Goal: Information Seeking & Learning: Learn about a topic

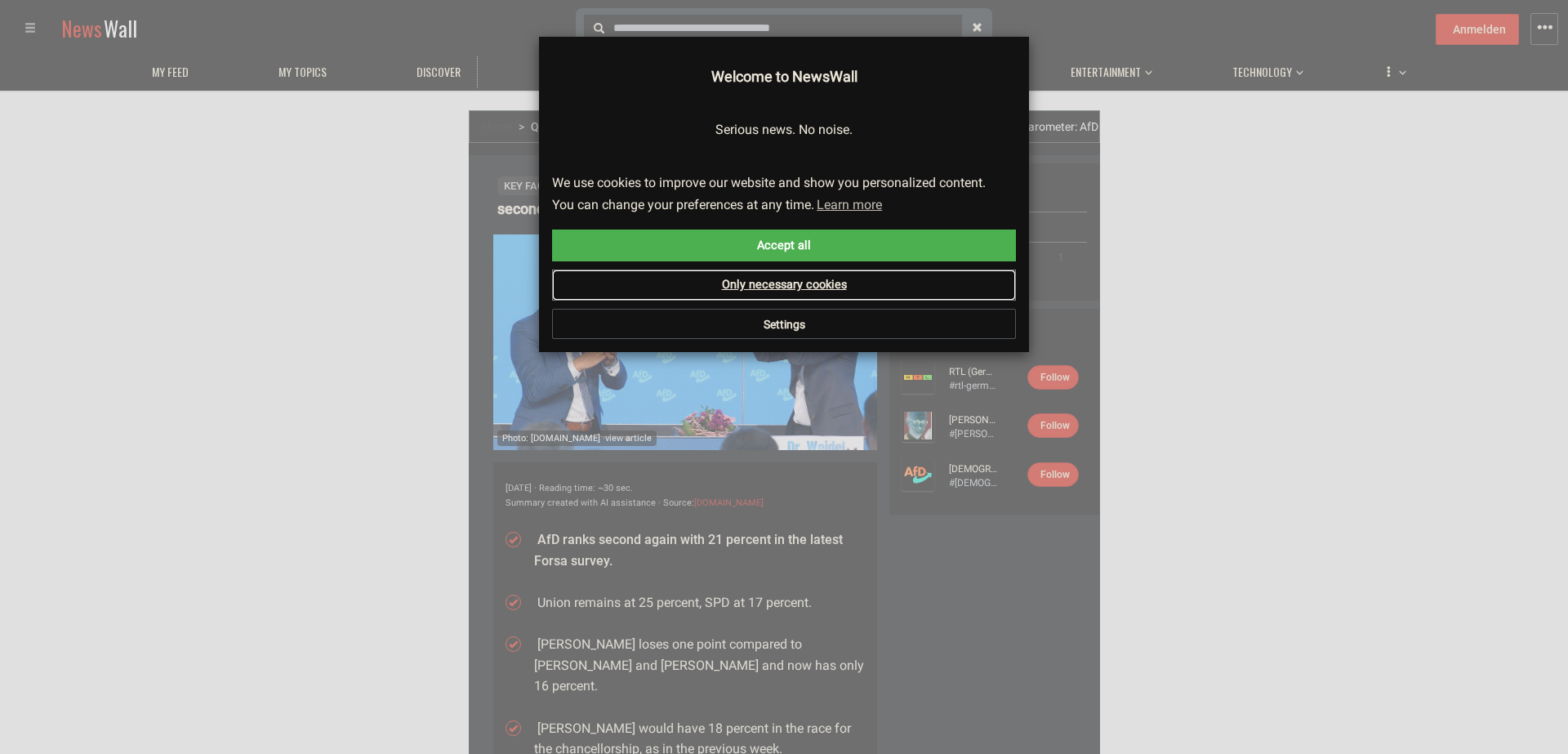
click at [752, 289] on link "Only necessary cookies" at bounding box center [784, 285] width 464 height 31
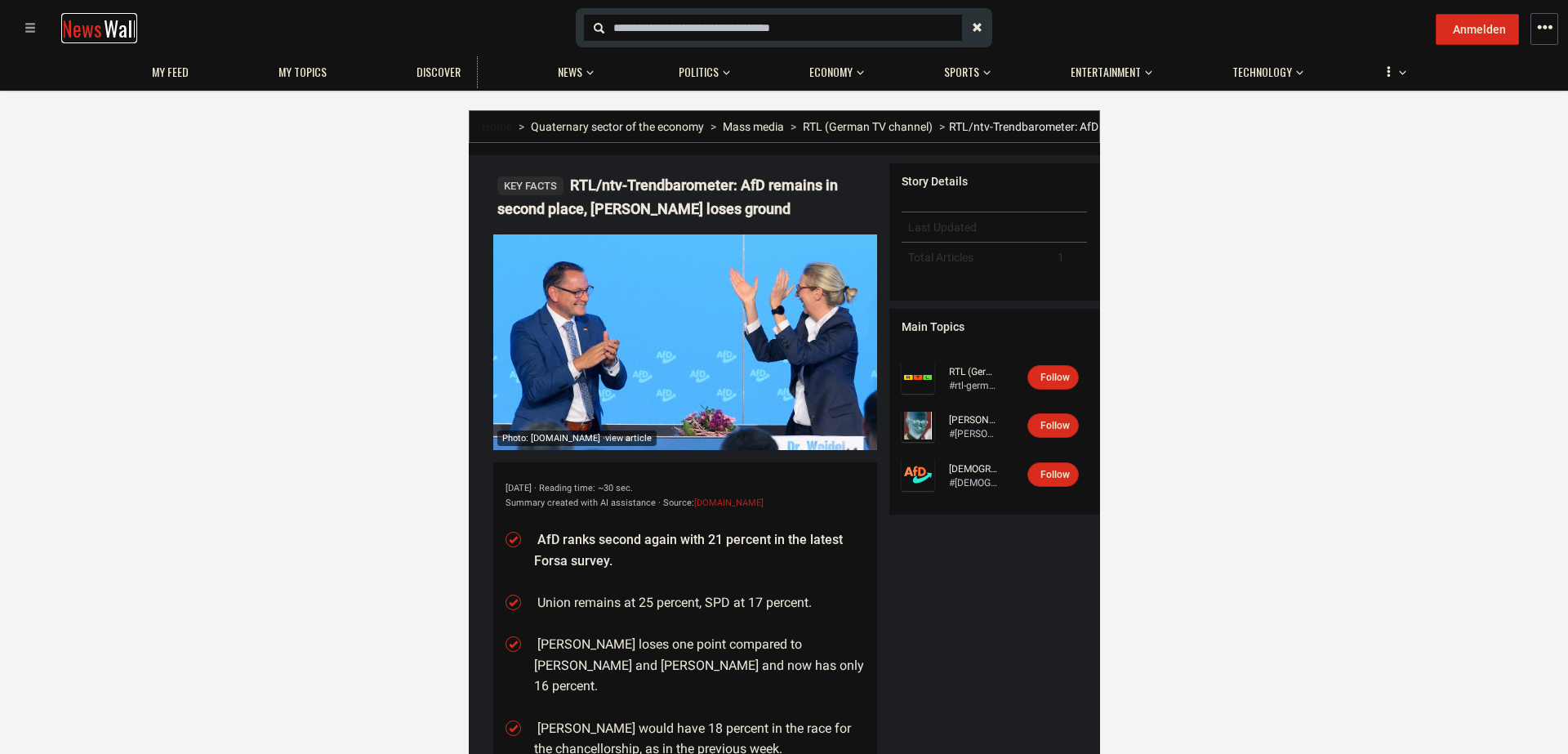
click at [100, 37] on link "News Wall" at bounding box center [99, 28] width 76 height 30
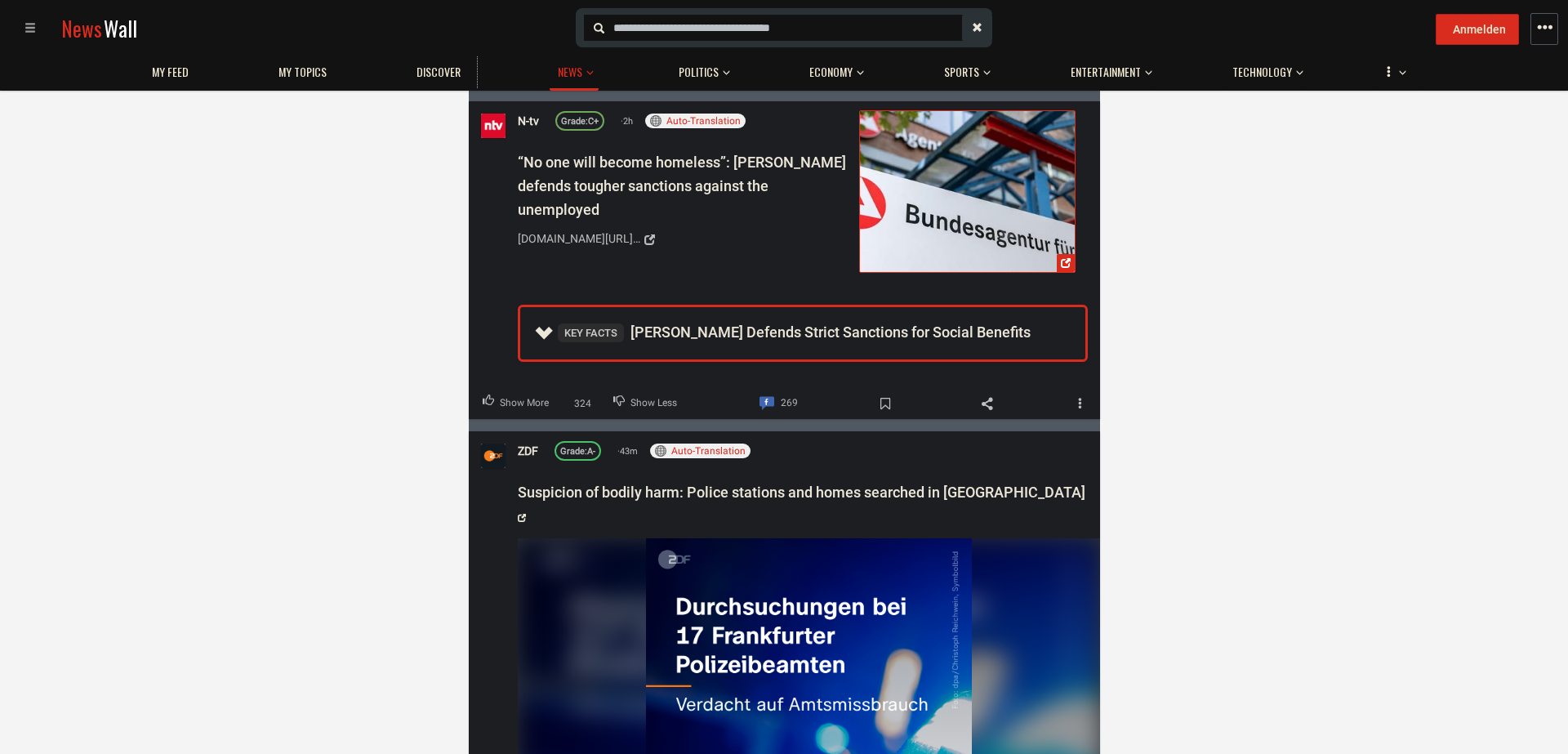
scroll to position [2422, 0]
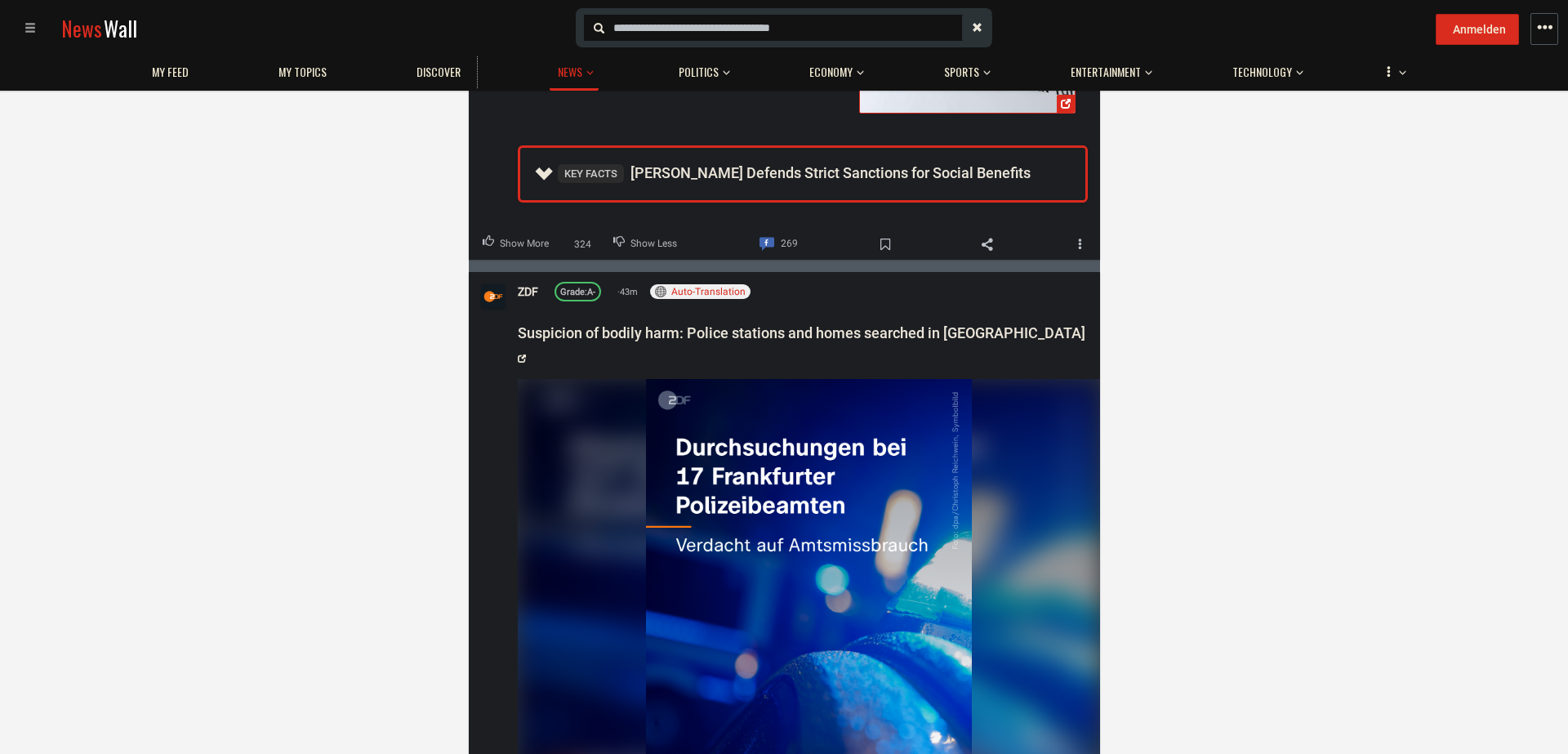
click at [666, 37] on div at bounding box center [788, 28] width 408 height 26
type input "***"
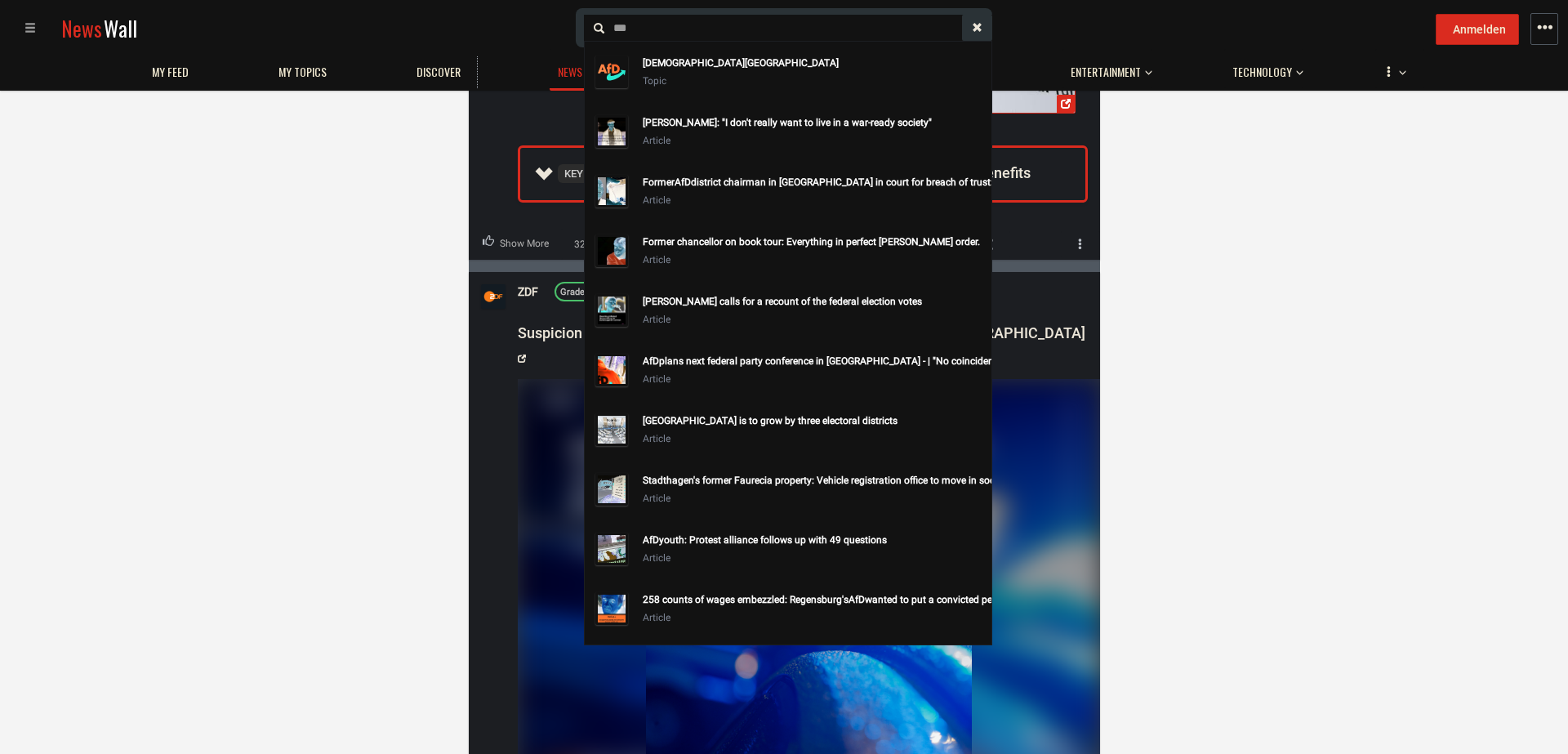
click at [698, 83] on div "Topic" at bounding box center [814, 81] width 343 height 18
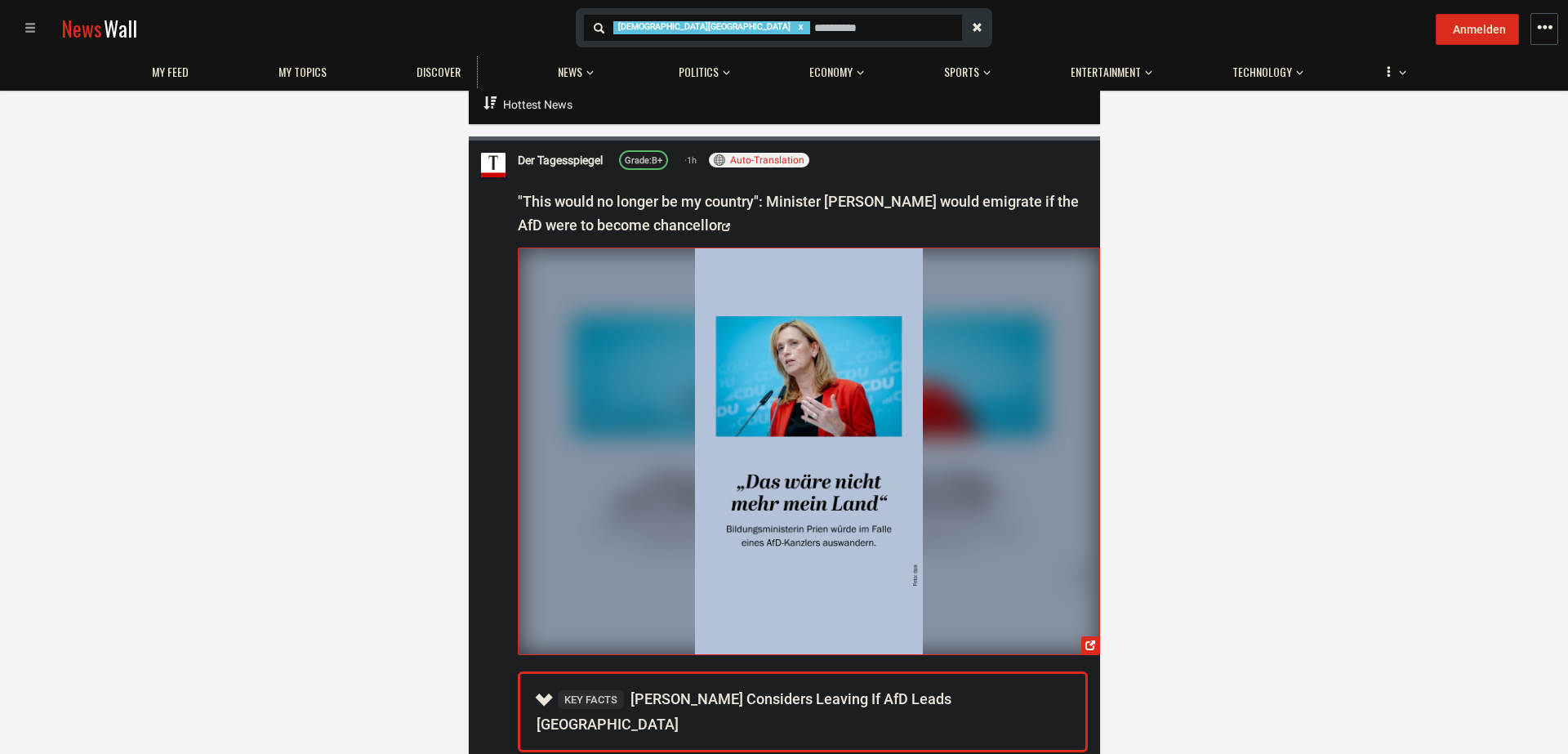
scroll to position [932, 0]
